Goal: Task Accomplishment & Management: Use online tool/utility

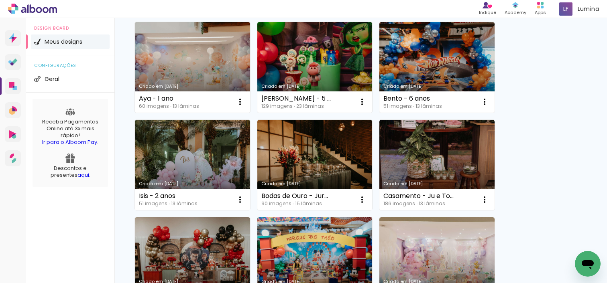
scroll to position [22, 0]
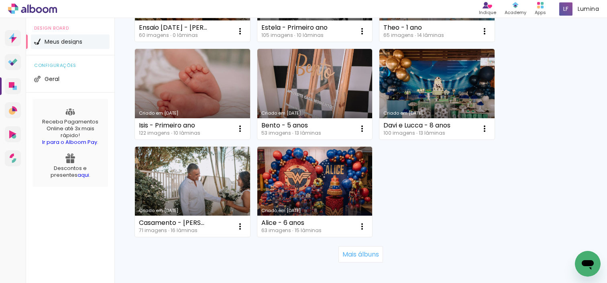
scroll to position [783, 0]
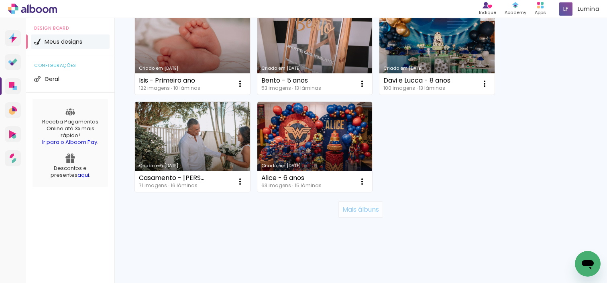
click at [0, 0] on slot "Mais álbuns" at bounding box center [0, 0] width 0 height 0
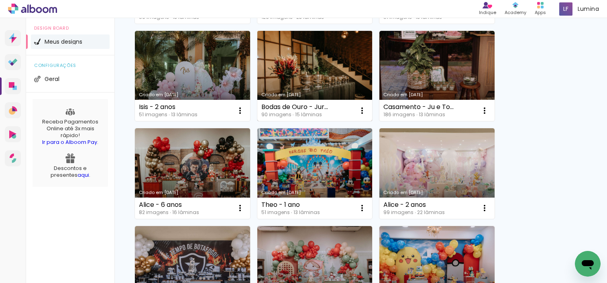
scroll to position [201, 0]
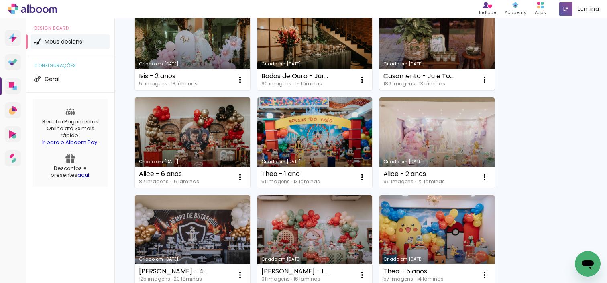
click at [444, 49] on link "Criado em [DATE]" at bounding box center [436, 45] width 115 height 91
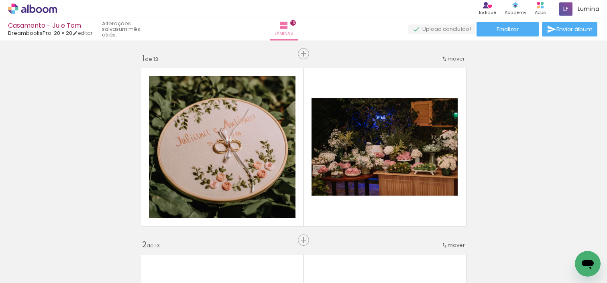
click at [0, 0] on span "Adicionar Fotos" at bounding box center [0, 0] width 0 height 0
click at [0, 0] on input "file" at bounding box center [0, 0] width 0 height 0
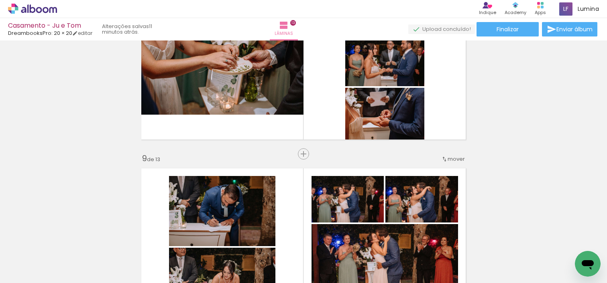
scroll to position [1389, 0]
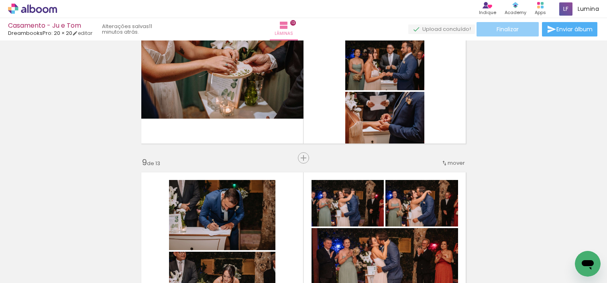
click at [504, 24] on paper-button "Finalizar" at bounding box center [508, 29] width 62 height 14
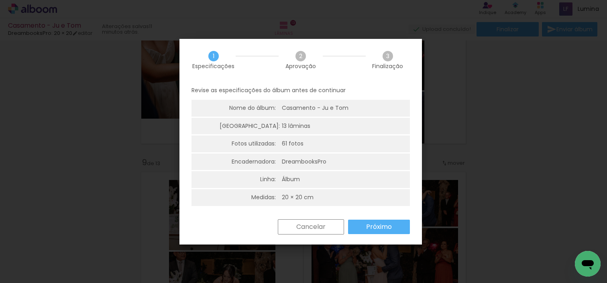
click at [0, 0] on slot "Próximo" at bounding box center [0, 0] width 0 height 0
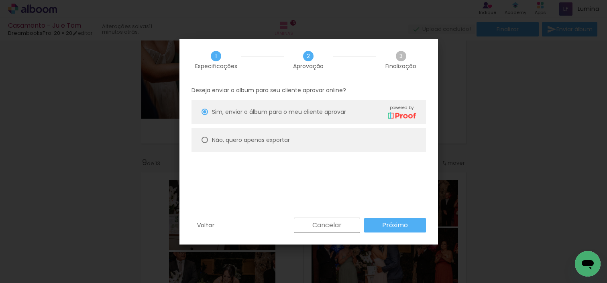
click at [0, 0] on slot "Não, quero apenas exportar" at bounding box center [0, 0] width 0 height 0
type paper-radio-button "on"
click at [0, 0] on slot "Próximo" at bounding box center [0, 0] width 0 height 0
type input "Alta, 300 DPI"
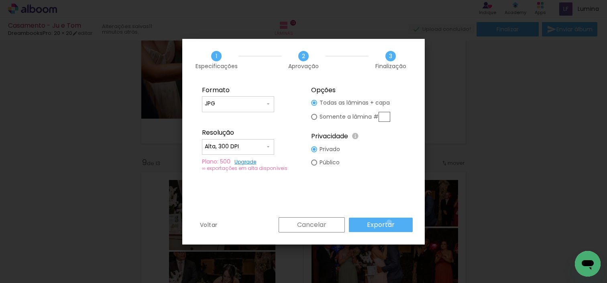
click at [0, 0] on slot "Exportar" at bounding box center [0, 0] width 0 height 0
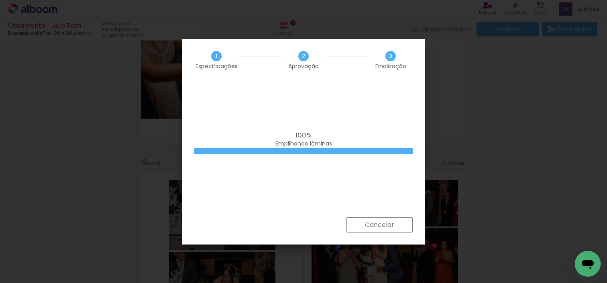
scroll to position [0, 7825]
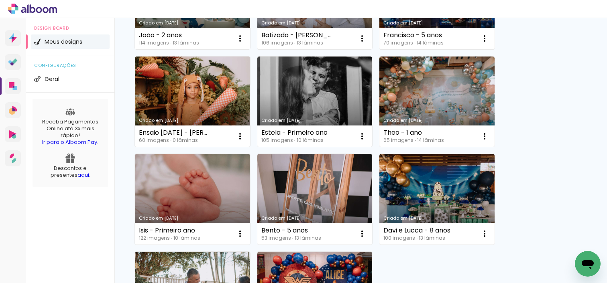
scroll to position [742, 0]
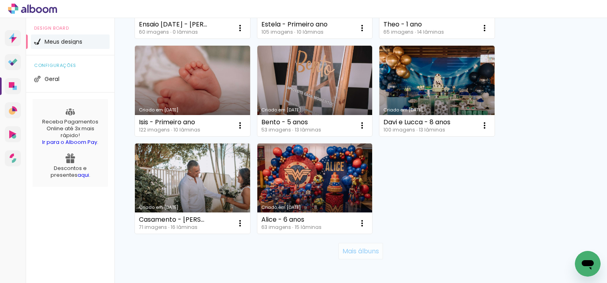
click at [0, 0] on slot "Mais álbuns" at bounding box center [0, 0] width 0 height 0
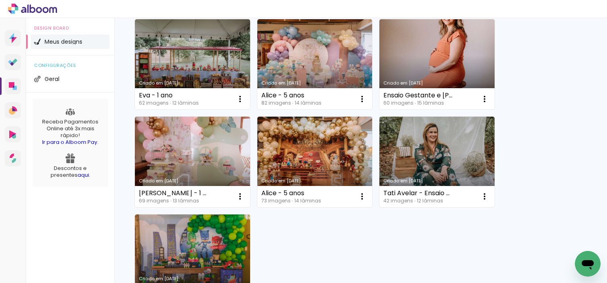
scroll to position [1358, 0]
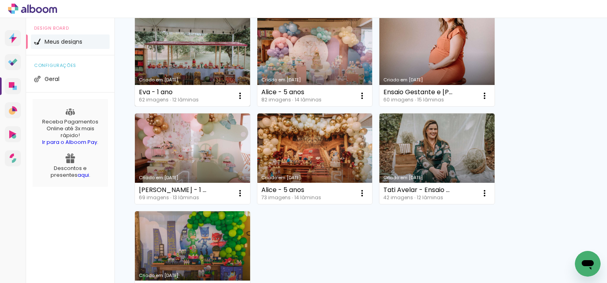
click at [211, 67] on link "Criado em [DATE]" at bounding box center [192, 61] width 115 height 91
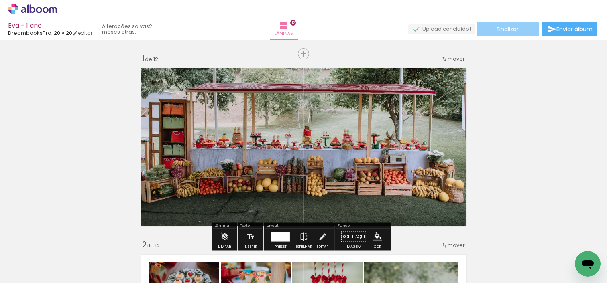
click at [503, 28] on span "Finalizar" at bounding box center [508, 29] width 22 height 6
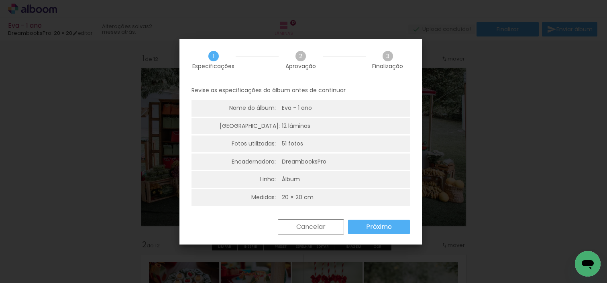
click at [395, 234] on div "Cancelar Próximo" at bounding box center [342, 227] width 136 height 15
click at [0, 0] on slot "Próximo" at bounding box center [0, 0] width 0 height 0
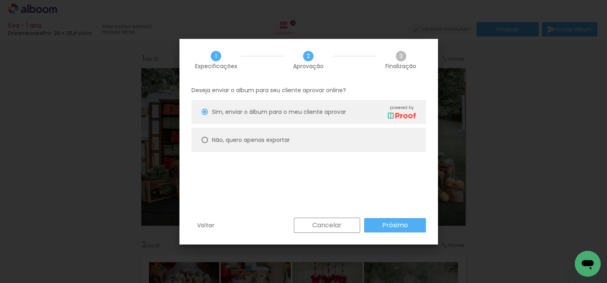
click at [0, 0] on slot "Não, quero apenas exportar" at bounding box center [0, 0] width 0 height 0
type paper-radio-button "on"
click at [0, 0] on slot "Próximo" at bounding box center [0, 0] width 0 height 0
type input "Alta, 300 DPI"
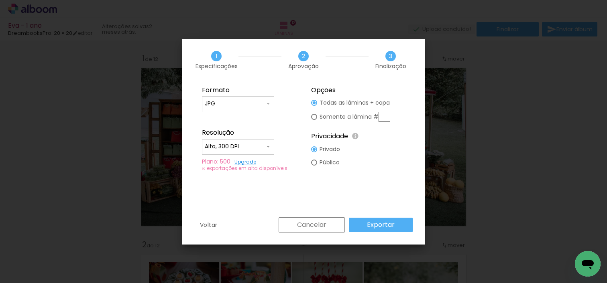
click at [0, 0] on slot "Exportar" at bounding box center [0, 0] width 0 height 0
